Goal: Communication & Community: Answer question/provide support

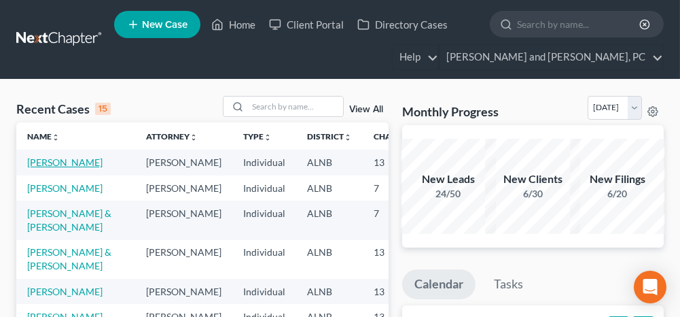
click at [34, 163] on link "[PERSON_NAME]" at bounding box center [64, 162] width 75 height 12
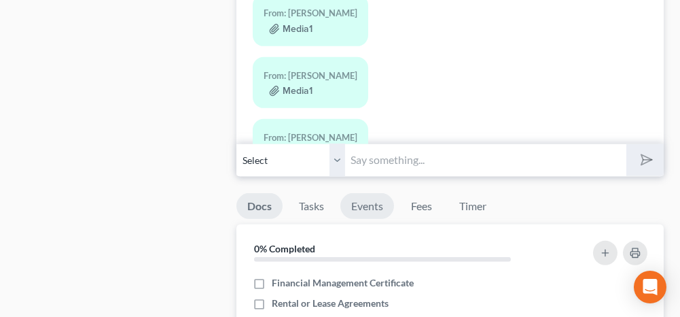
scroll to position [1563, 0]
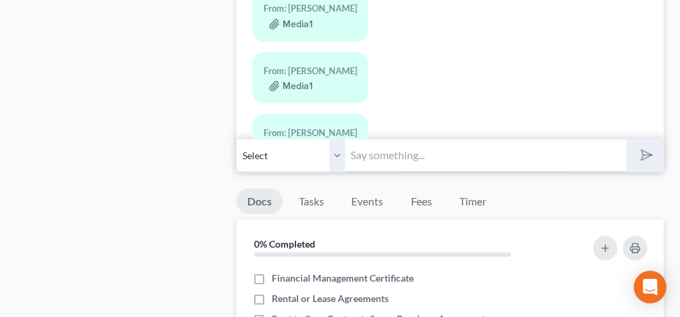
click at [403, 147] on input "text" at bounding box center [485, 155] width 281 height 33
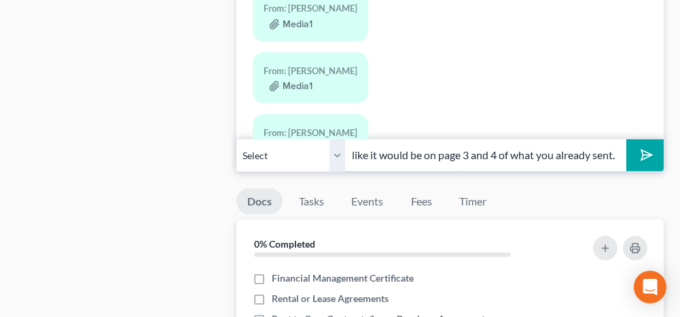
scroll to position [0, 426]
type input "No I need the declaration page that shows the lienholder and insurance informat…"
click at [649, 145] on icon "submit" at bounding box center [644, 154] width 19 height 19
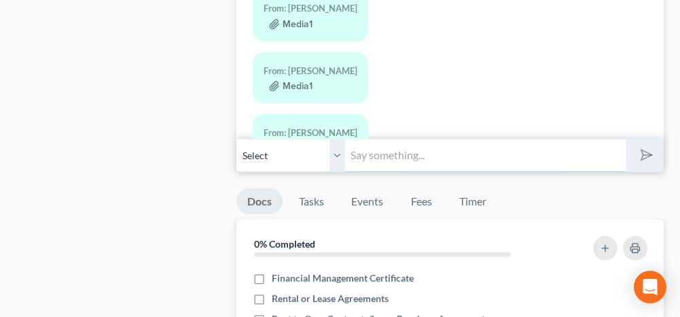
click at [511, 148] on input "text" at bounding box center [485, 155] width 281 height 33
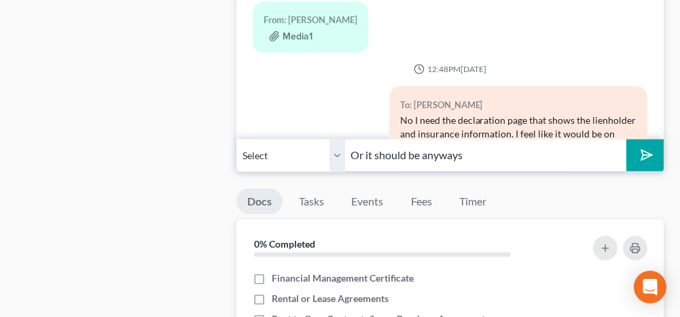
type input "Or it should be anyways"
click at [644, 145] on icon "submit" at bounding box center [644, 154] width 19 height 19
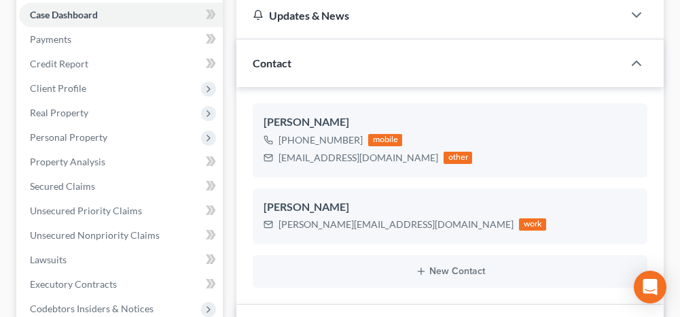
scroll to position [0, 0]
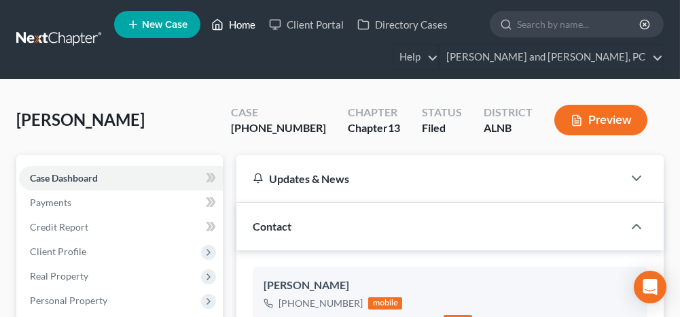
drag, startPoint x: 235, startPoint y: 27, endPoint x: 311, endPoint y: 69, distance: 86.1
click at [235, 27] on link "Home" at bounding box center [234, 24] width 58 height 24
